Goal: Check status: Check status

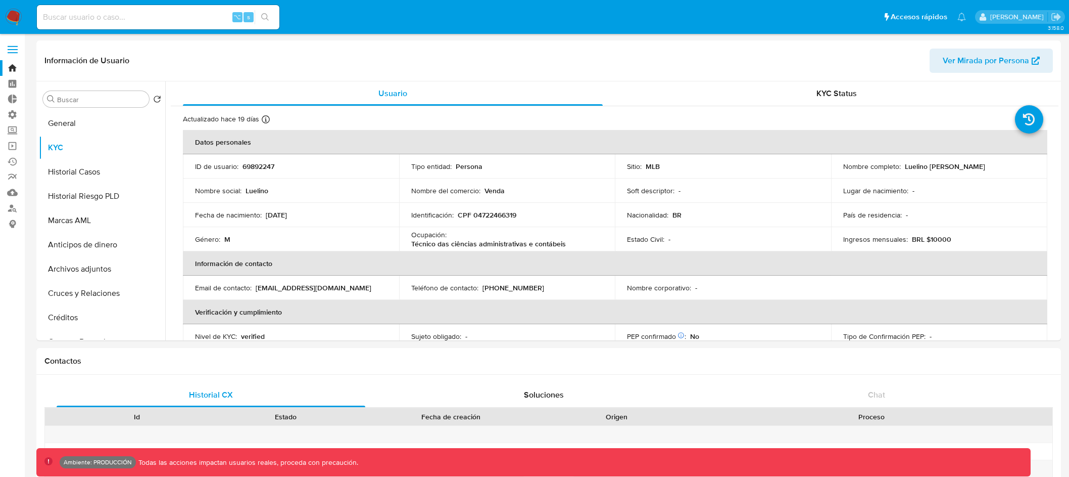
select select "10"
click at [19, 46] on label at bounding box center [12, 49] width 25 height 21
click at [0, 0] on input "checkbox" at bounding box center [0, 0] width 0 height 0
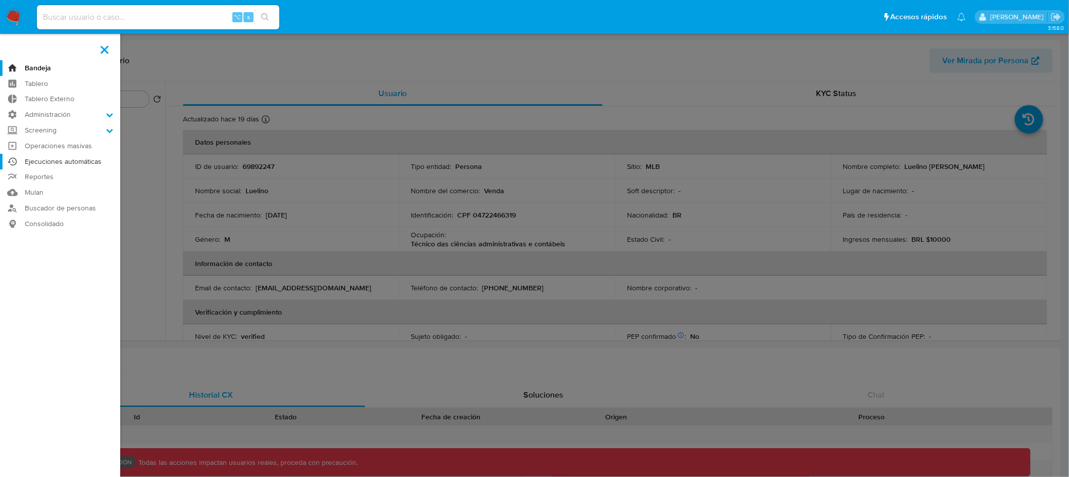
click at [79, 160] on link "Ejecuciones automáticas" at bounding box center [60, 162] width 120 height 16
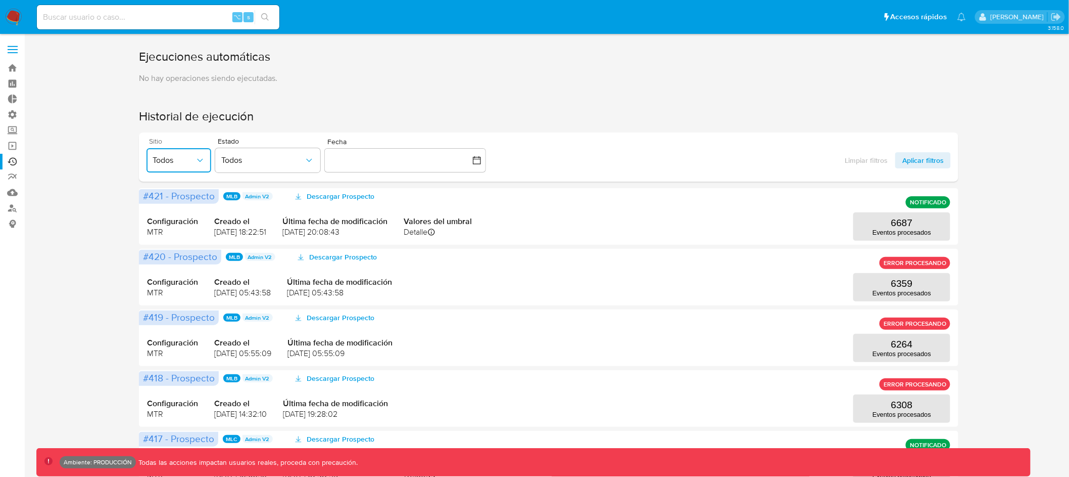
click at [198, 159] on icon "button" at bounding box center [200, 160] width 10 height 10
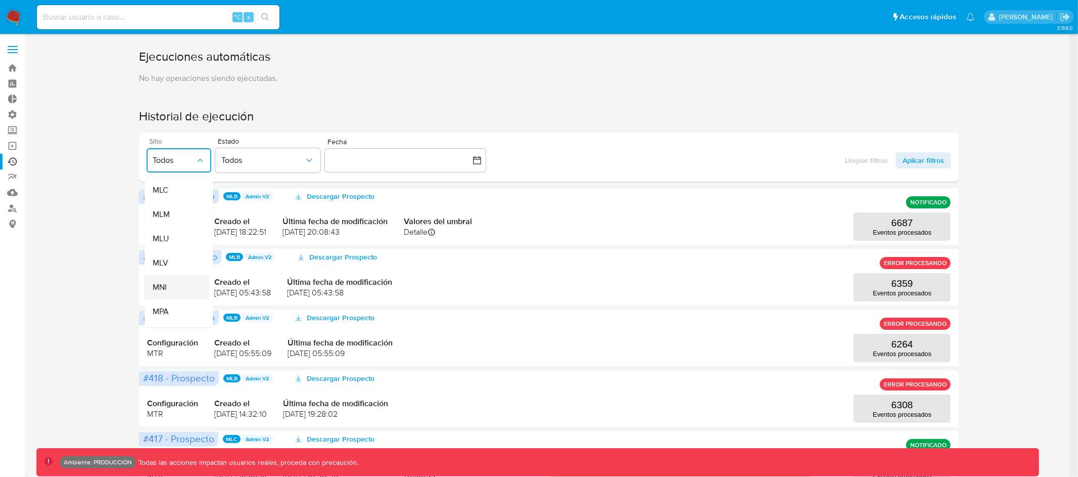
scroll to position [276, 0]
click at [179, 223] on div "MLU" at bounding box center [173, 226] width 42 height 24
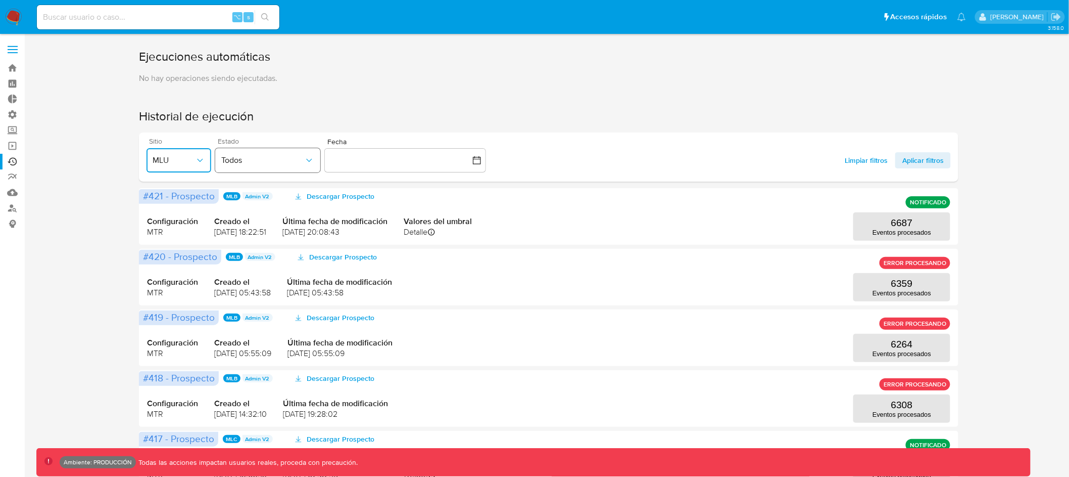
click at [293, 160] on span "Todos" at bounding box center [262, 160] width 83 height 10
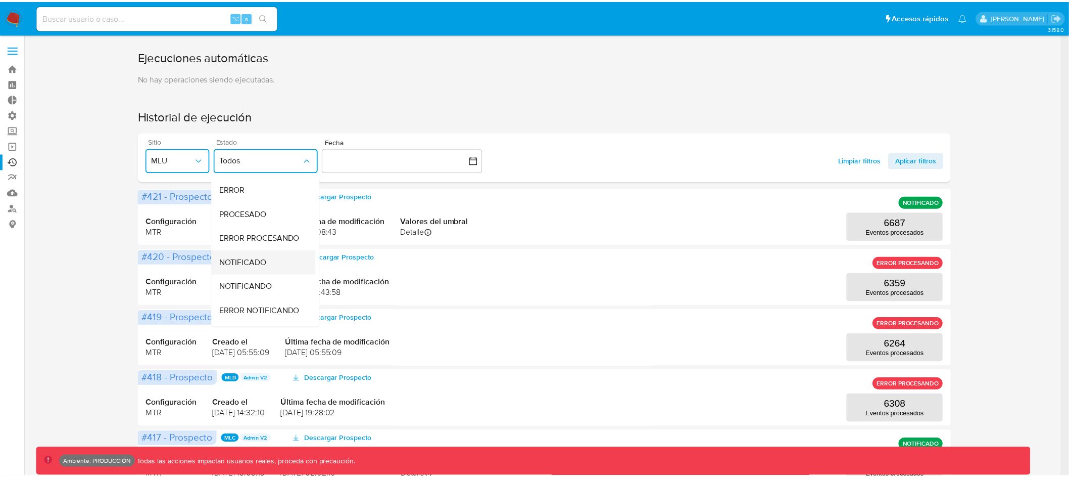
scroll to position [57, 0]
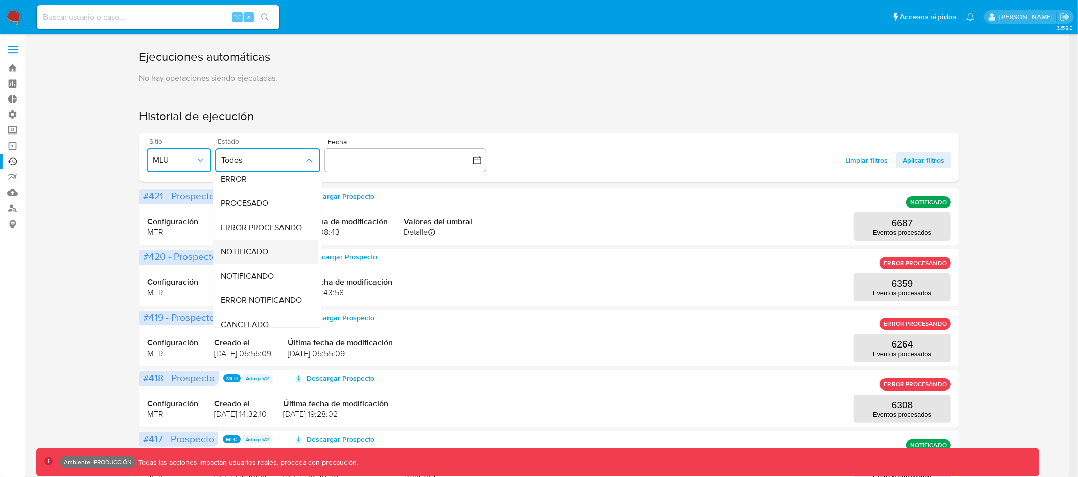
click at [274, 254] on div "NOTIFICADO" at bounding box center [262, 252] width 83 height 24
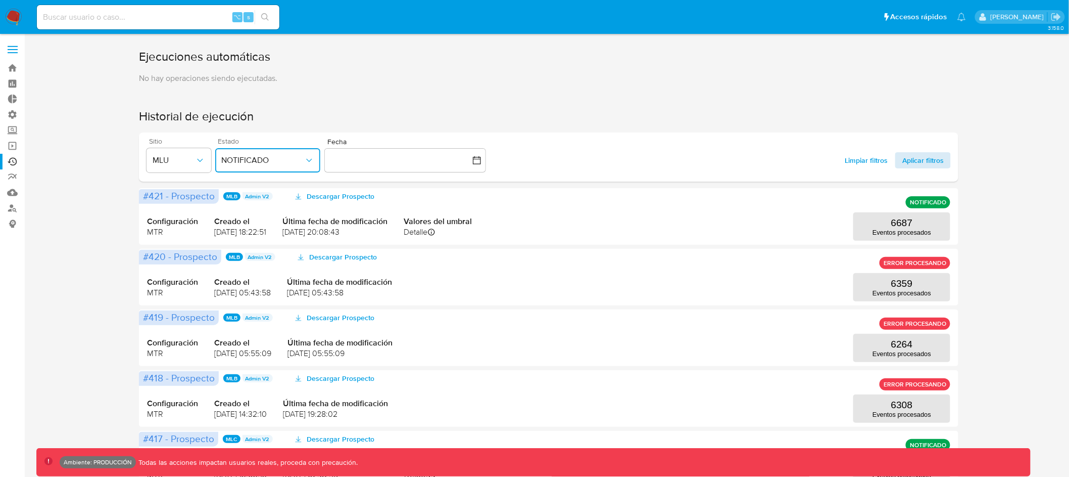
click at [928, 161] on span "Aplicar filtros" at bounding box center [923, 160] width 41 height 16
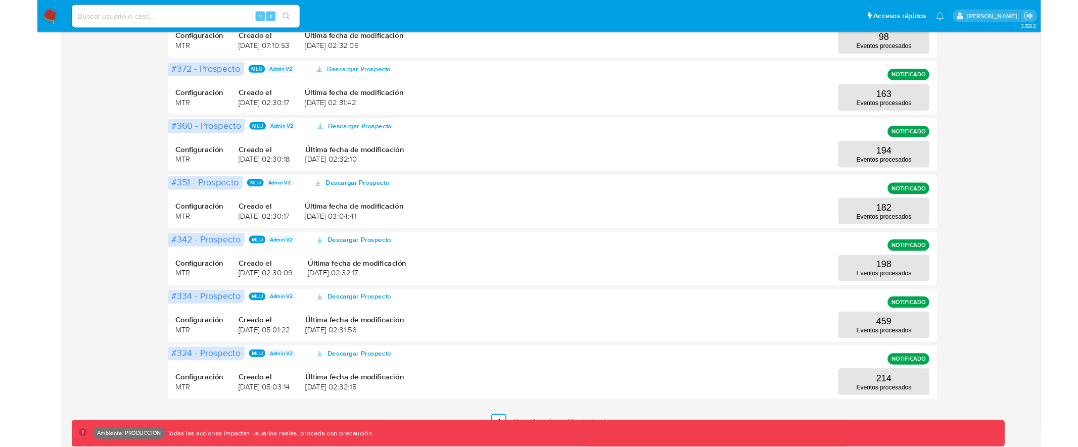
scroll to position [389, 0]
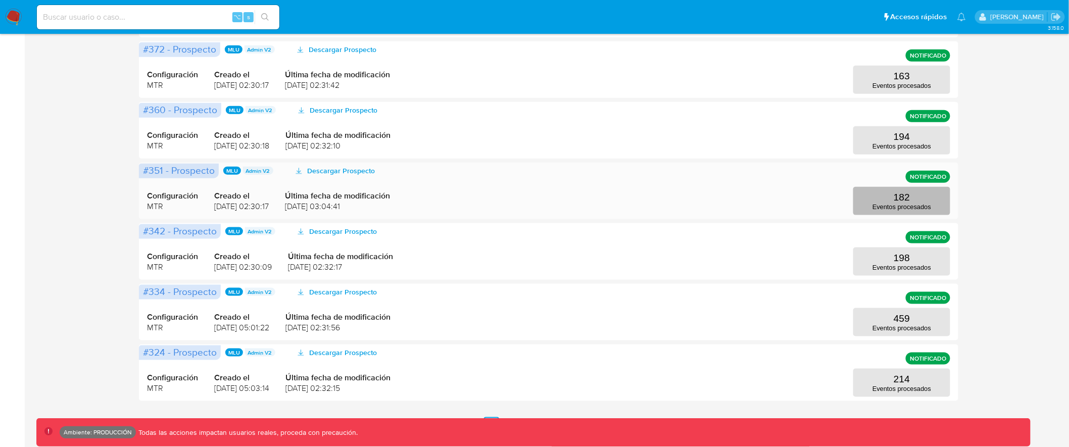
click at [894, 208] on p "Eventos procesados" at bounding box center [902, 207] width 59 height 8
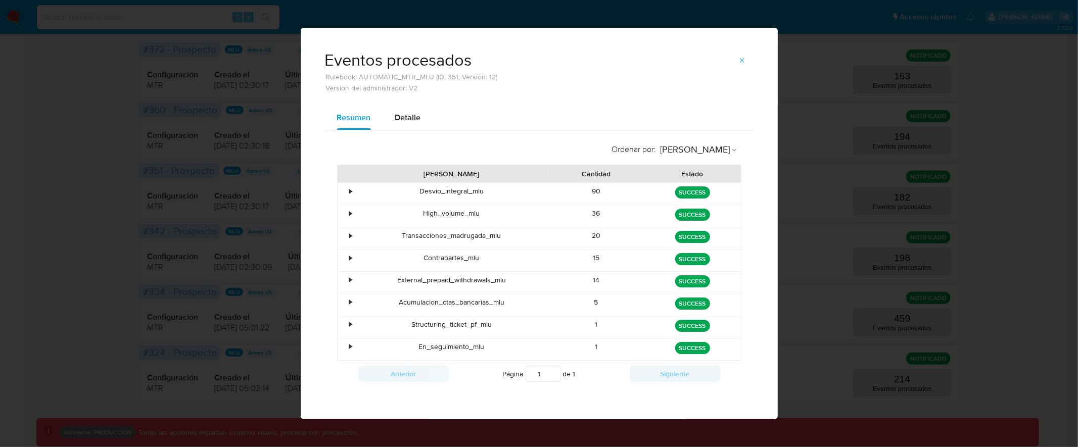
drag, startPoint x: 418, startPoint y: 348, endPoint x: 638, endPoint y: 348, distance: 219.9
click at [638, 348] on div "• En_seguimiento_mlu 1 green SUCCESS" at bounding box center [539, 350] width 403 height 22
click at [744, 64] on icon "button" at bounding box center [742, 61] width 8 height 8
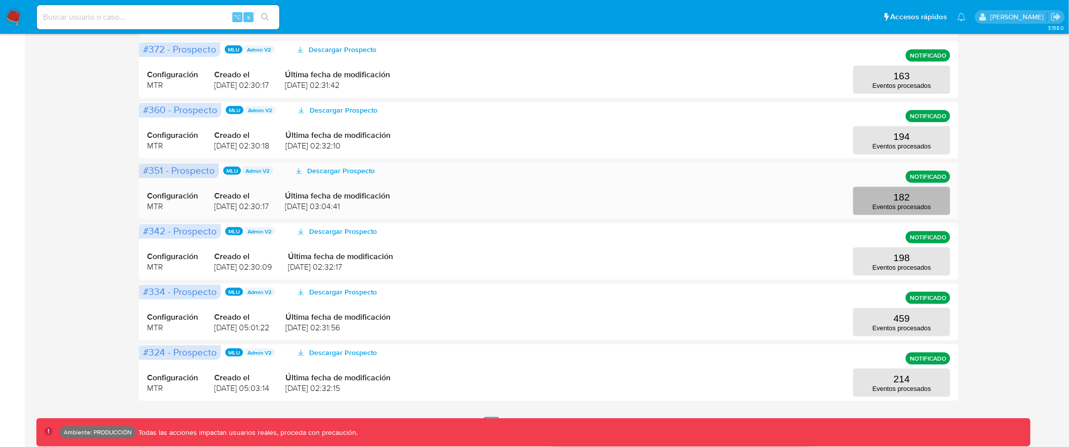
click at [898, 203] on p "182" at bounding box center [902, 197] width 16 height 11
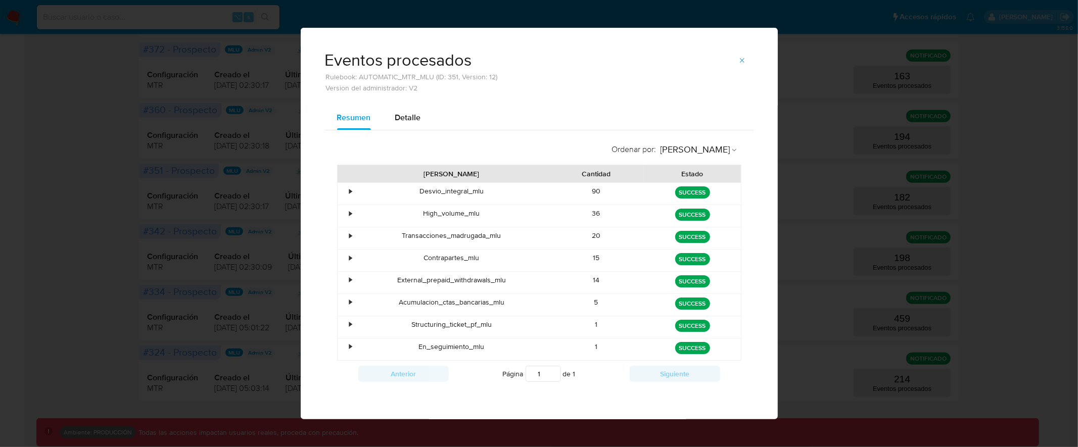
drag, startPoint x: 413, startPoint y: 348, endPoint x: 610, endPoint y: 347, distance: 197.1
click at [610, 347] on div "• En_seguimiento_mlu 1 green SUCCESS" at bounding box center [539, 350] width 403 height 22
click at [741, 64] on icon "button" at bounding box center [742, 61] width 8 height 8
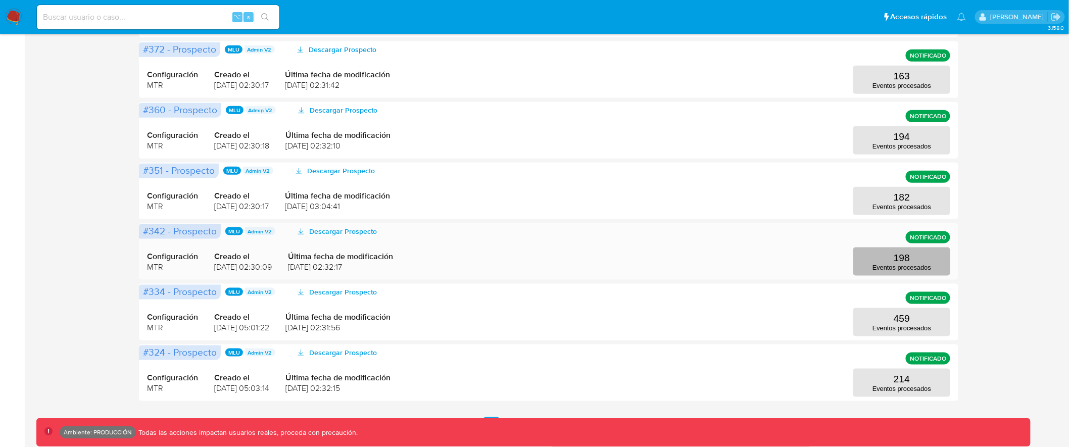
click at [888, 260] on button "198 Eventos procesados" at bounding box center [902, 262] width 97 height 28
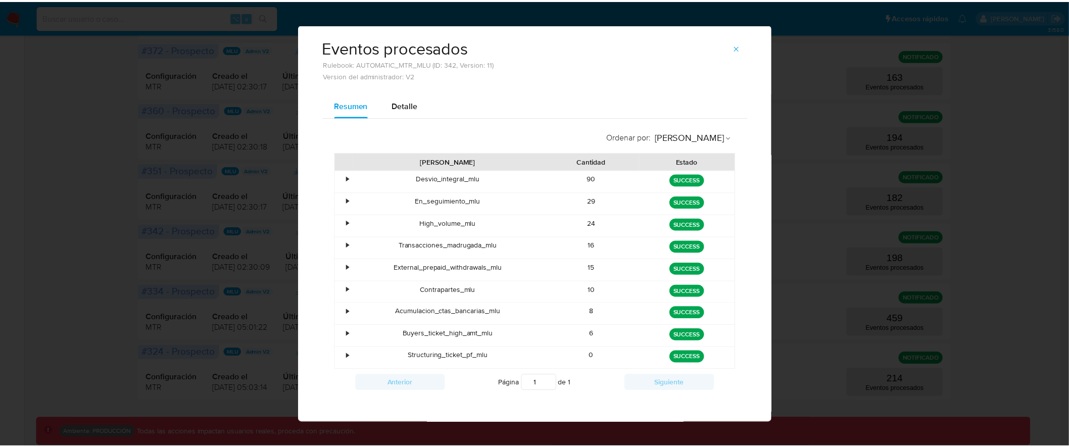
scroll to position [13, 0]
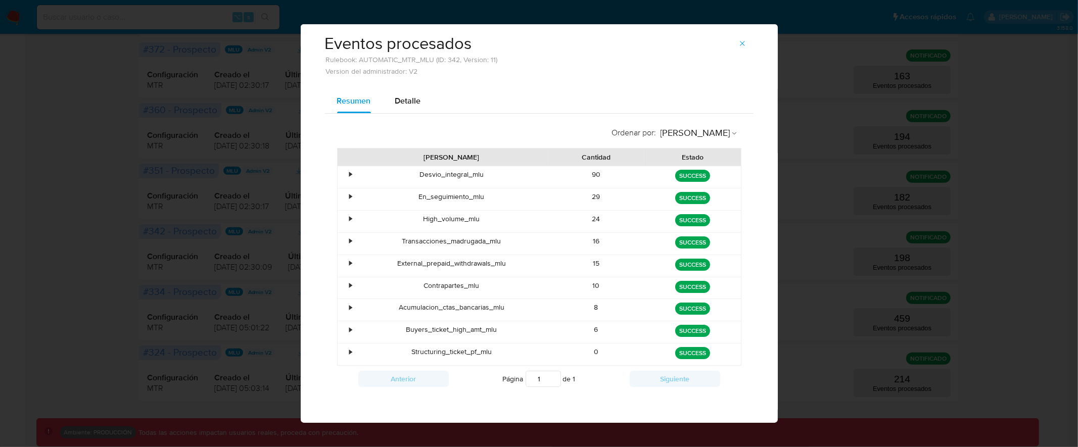
drag, startPoint x: 419, startPoint y: 199, endPoint x: 618, endPoint y: 193, distance: 199.2
click at [618, 193] on div "• En_seguimiento_mlu 29 green SUCCESS" at bounding box center [539, 200] width 403 height 22
click at [738, 40] on icon "button" at bounding box center [742, 43] width 8 height 8
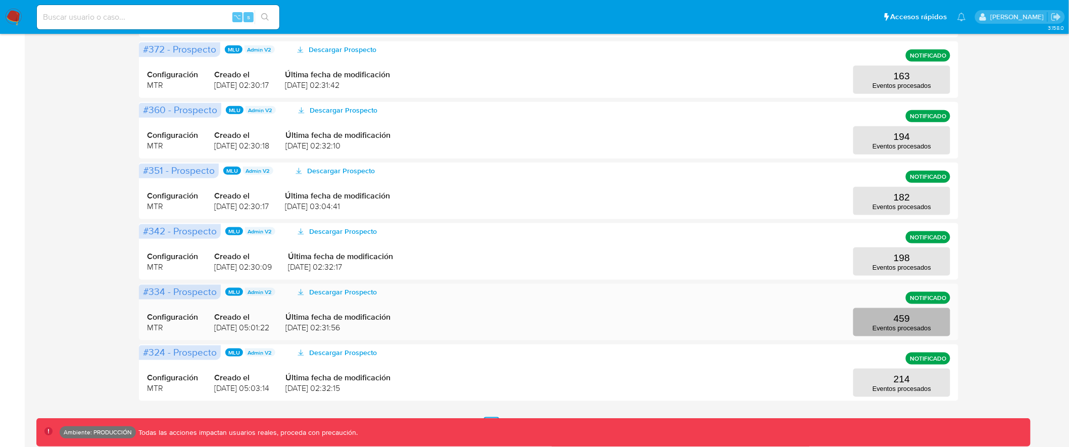
click at [882, 319] on button "459 Eventos procesados" at bounding box center [902, 322] width 97 height 28
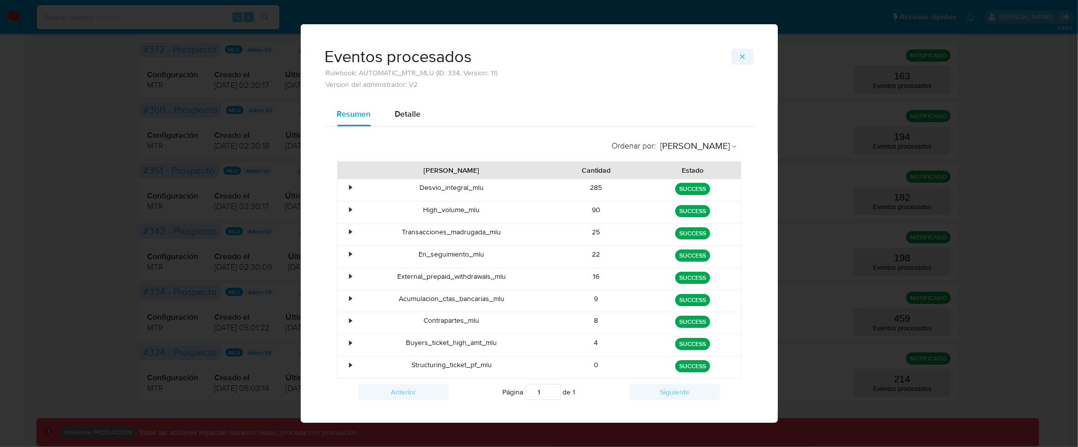
click at [741, 57] on icon "button" at bounding box center [742, 57] width 8 height 8
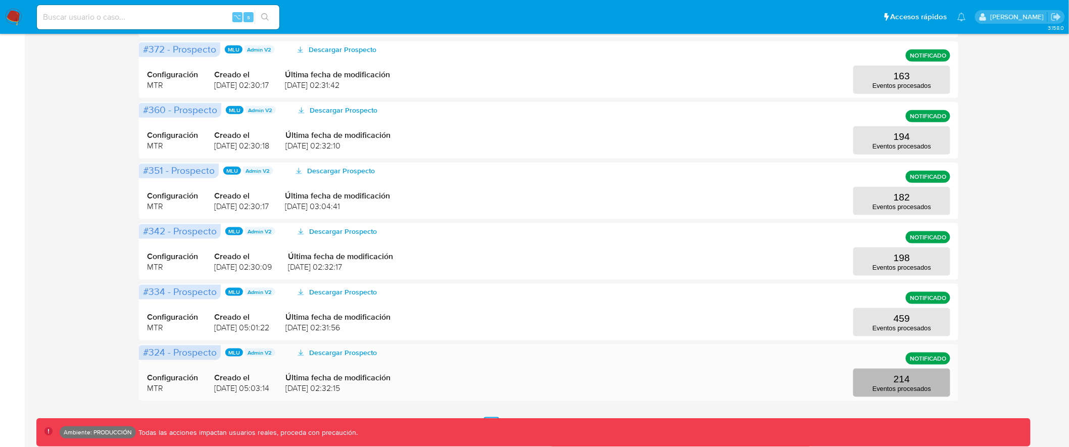
click at [895, 374] on p "214" at bounding box center [902, 379] width 16 height 11
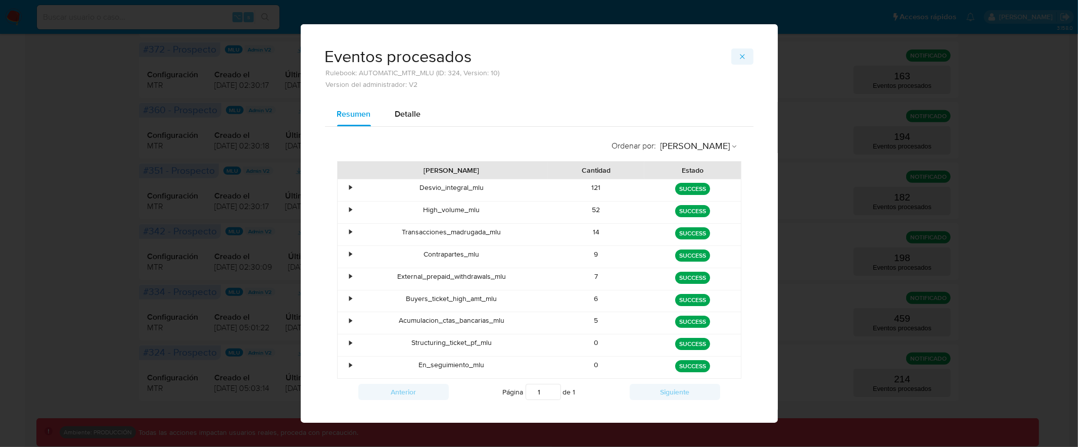
click at [739, 53] on icon "button" at bounding box center [742, 57] width 8 height 8
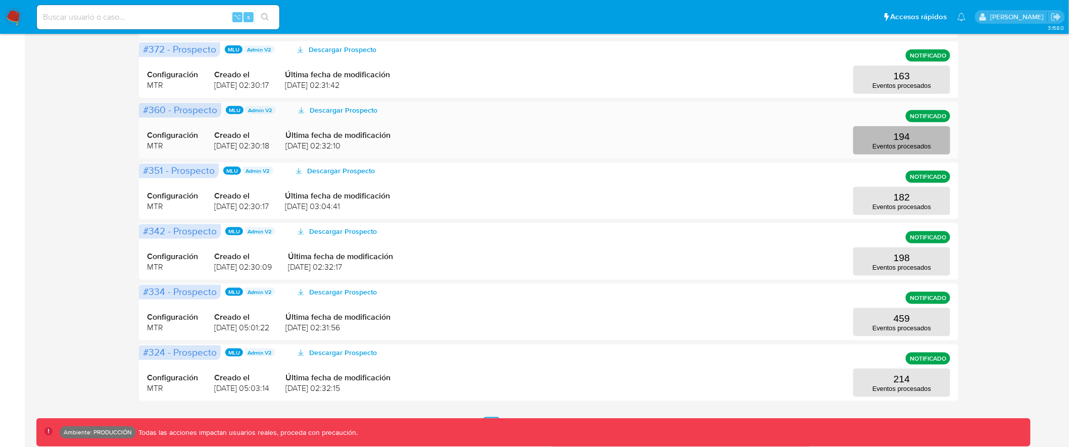
click at [897, 144] on p "Eventos procesados" at bounding box center [902, 147] width 59 height 8
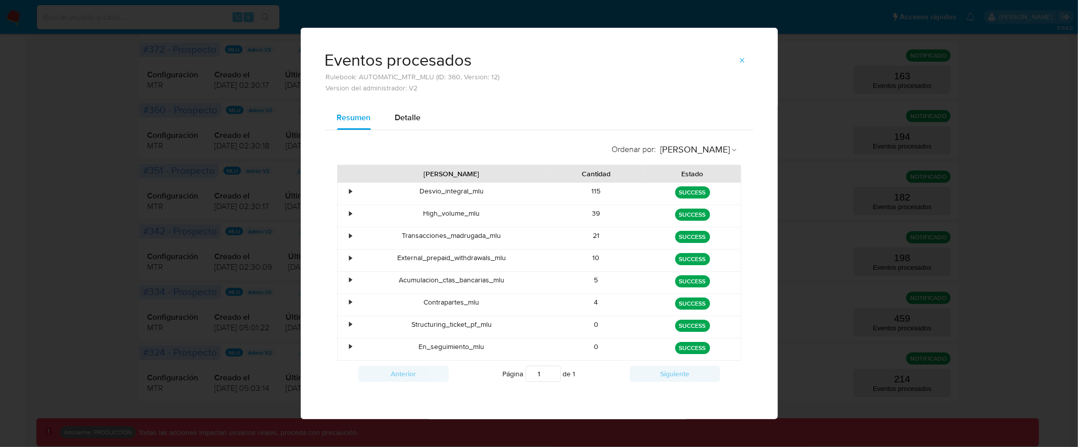
drag, startPoint x: 417, startPoint y: 344, endPoint x: 549, endPoint y: 345, distance: 131.9
click at [549, 345] on div "• En_seguimiento_mlu 0 green SUCCESS" at bounding box center [539, 350] width 403 height 22
click at [747, 62] on icon "button" at bounding box center [742, 61] width 8 height 8
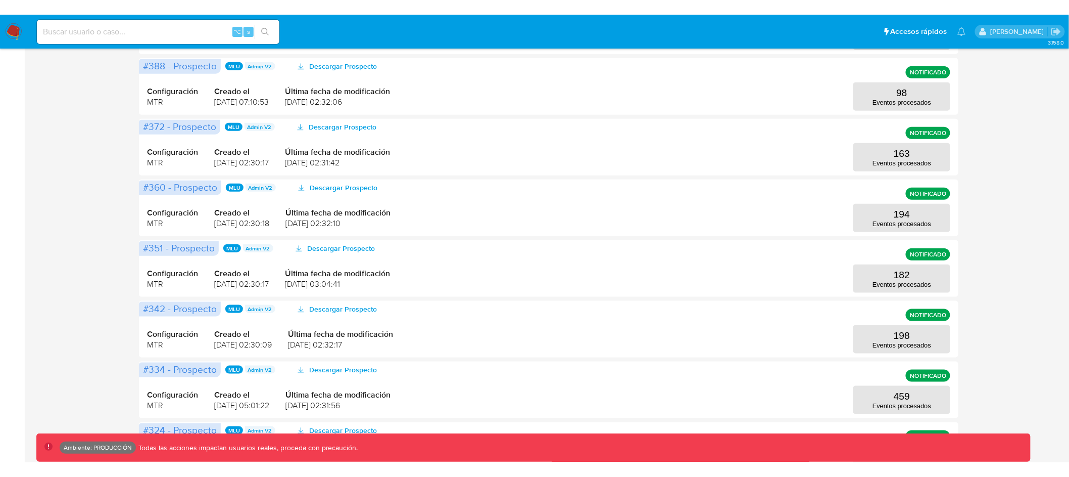
scroll to position [315, 0]
